Goal: Task Accomplishment & Management: Manage account settings

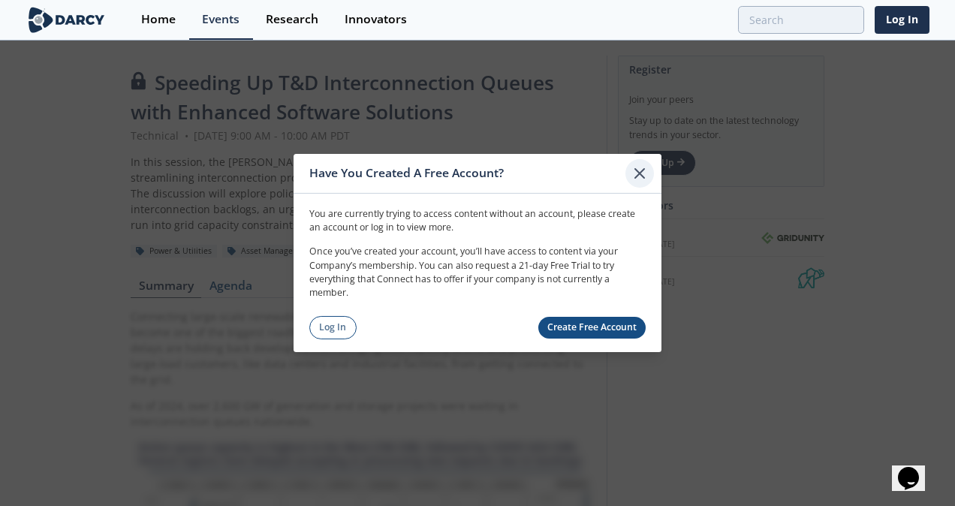
click at [643, 174] on icon at bounding box center [639, 173] width 18 height 18
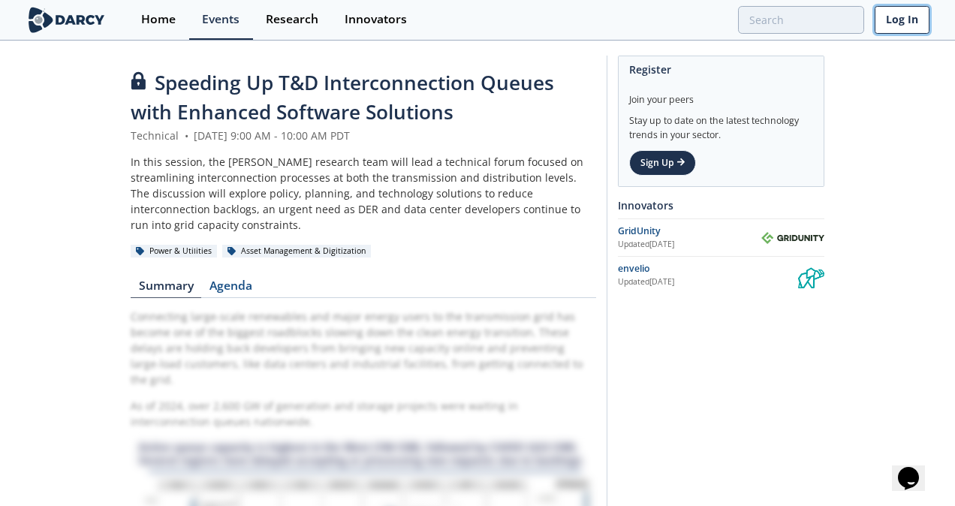
click at [892, 24] on link "Log In" at bounding box center [901, 20] width 55 height 28
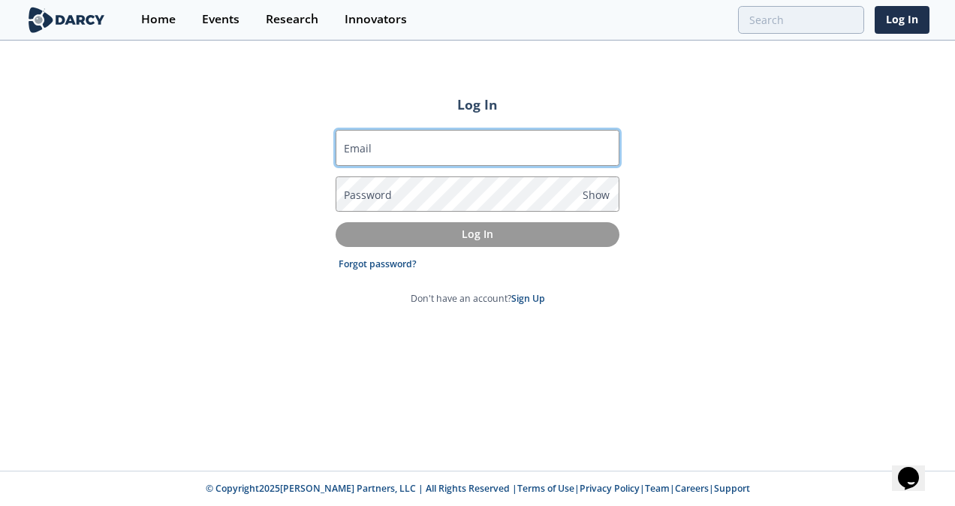
click at [415, 152] on input "Email" at bounding box center [478, 148] width 284 height 36
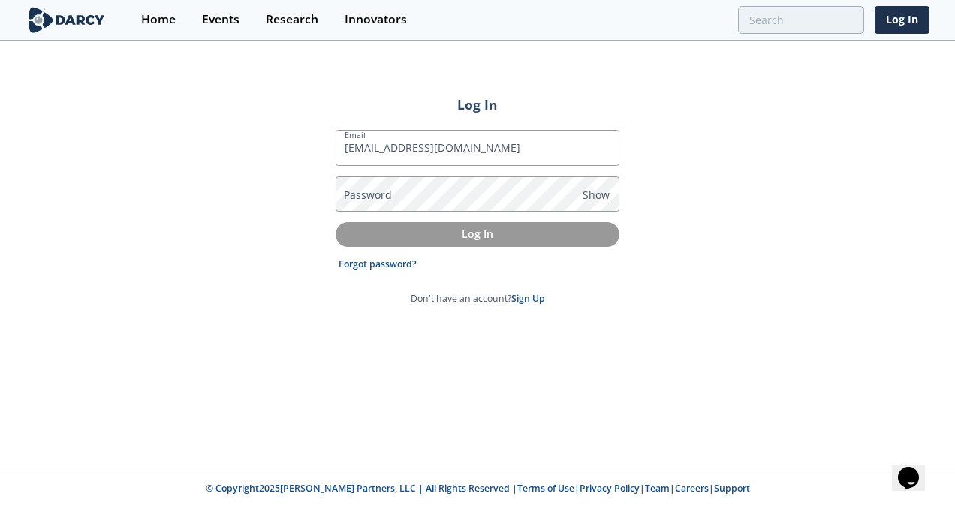
type input "[EMAIL_ADDRESS][DOMAIN_NAME]"
click at [376, 187] on label "Password" at bounding box center [368, 195] width 48 height 16
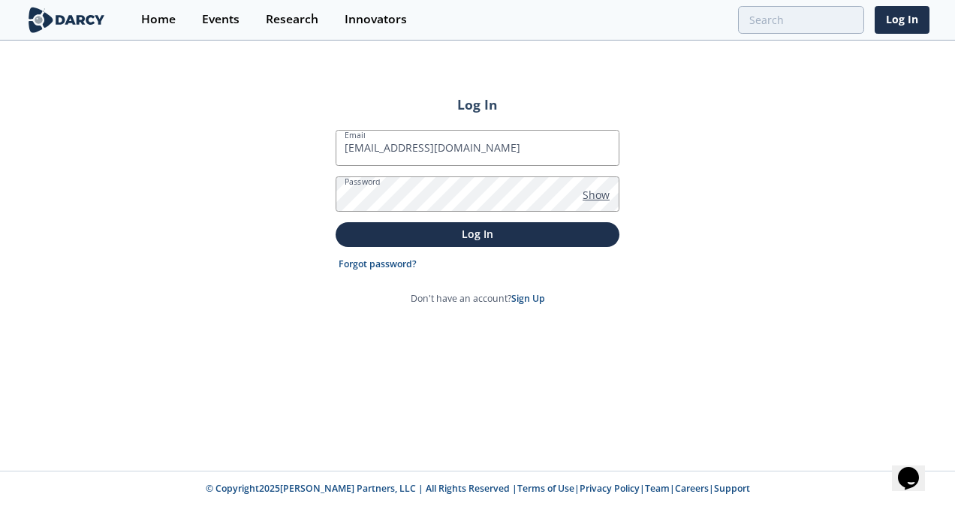
click at [596, 193] on span "Show" at bounding box center [595, 195] width 27 height 16
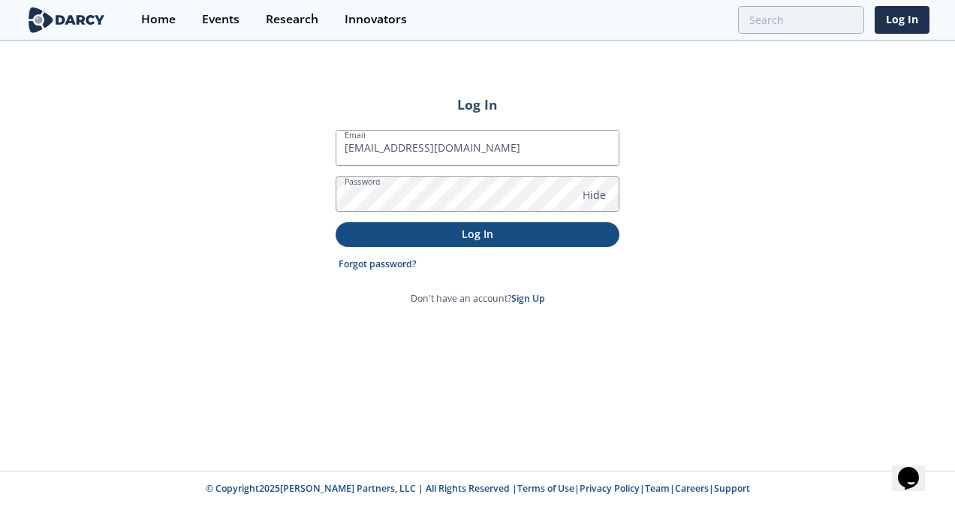
click at [500, 230] on p "Log In" at bounding box center [477, 234] width 263 height 16
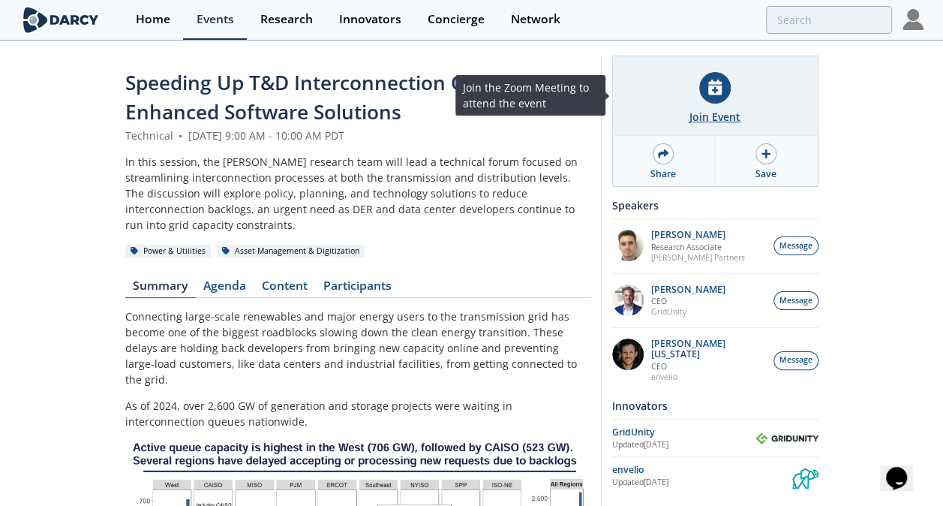
click at [718, 86] on icon at bounding box center [716, 88] width 14 height 16
